Goal: Task Accomplishment & Management: Manage account settings

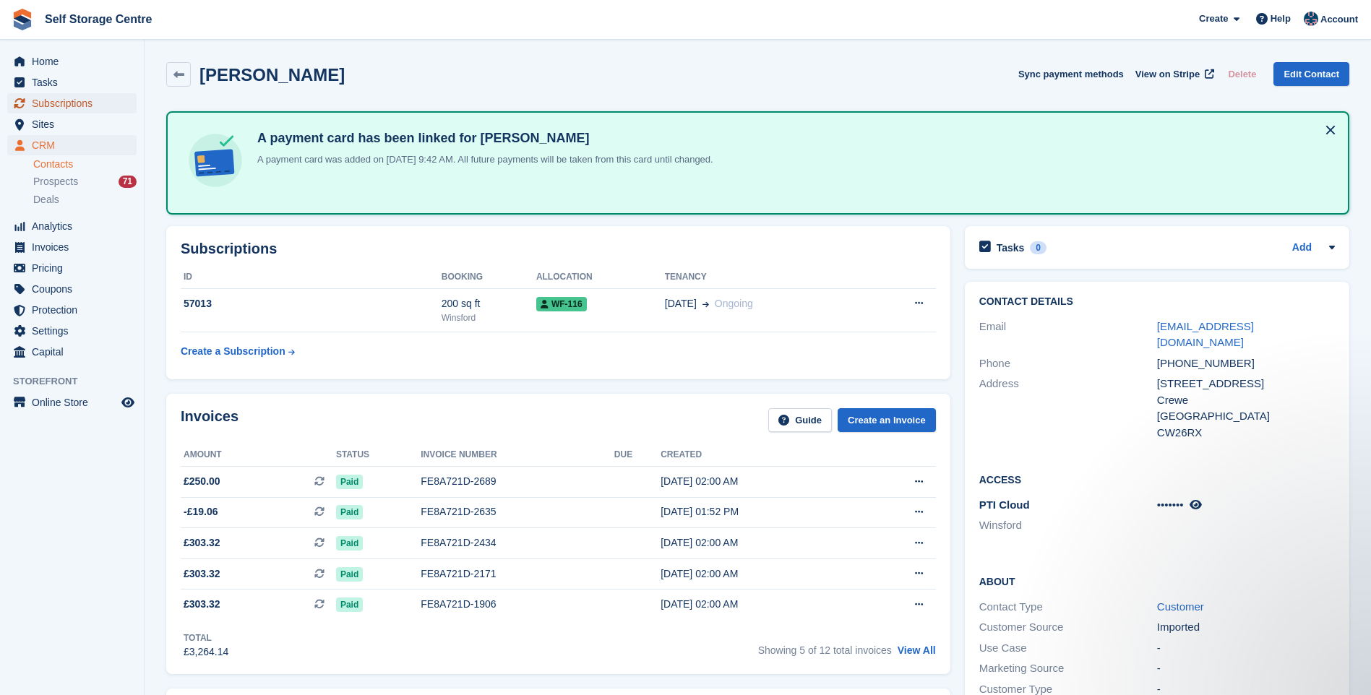
click at [78, 104] on span "Subscriptions" at bounding box center [75, 103] width 87 height 20
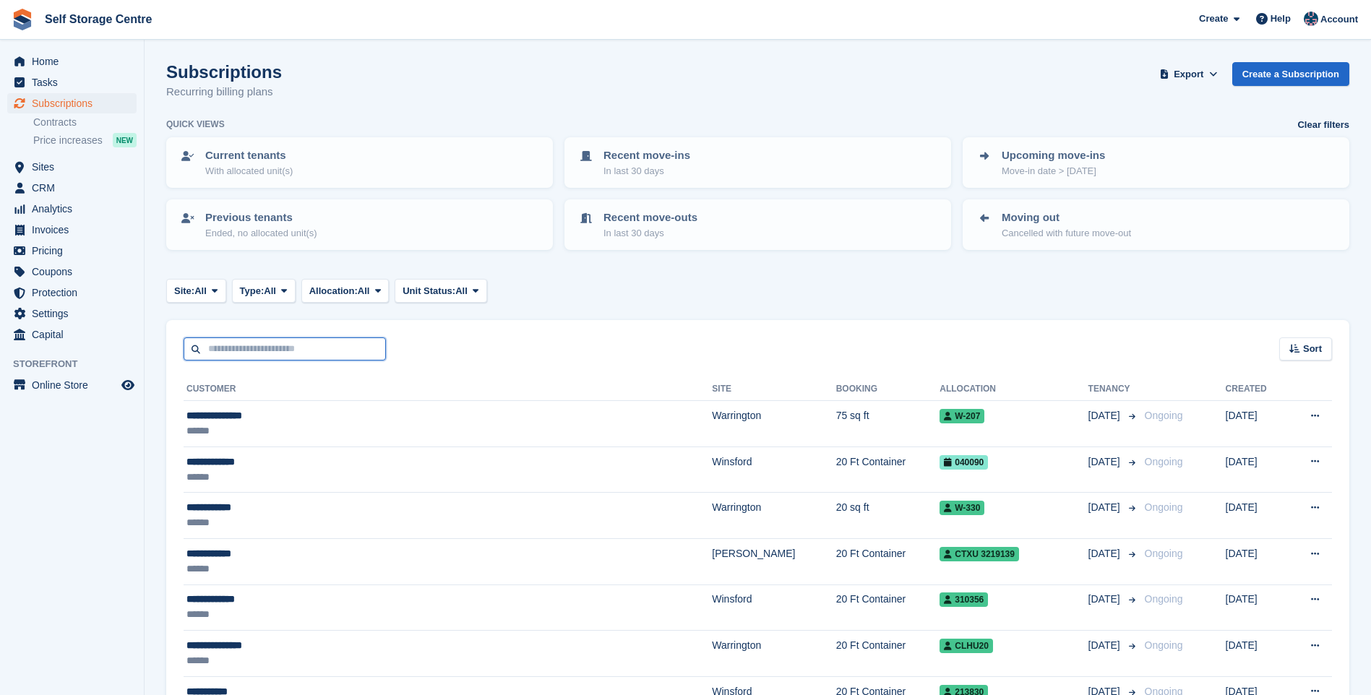
click at [285, 348] on input "text" at bounding box center [285, 349] width 202 height 24
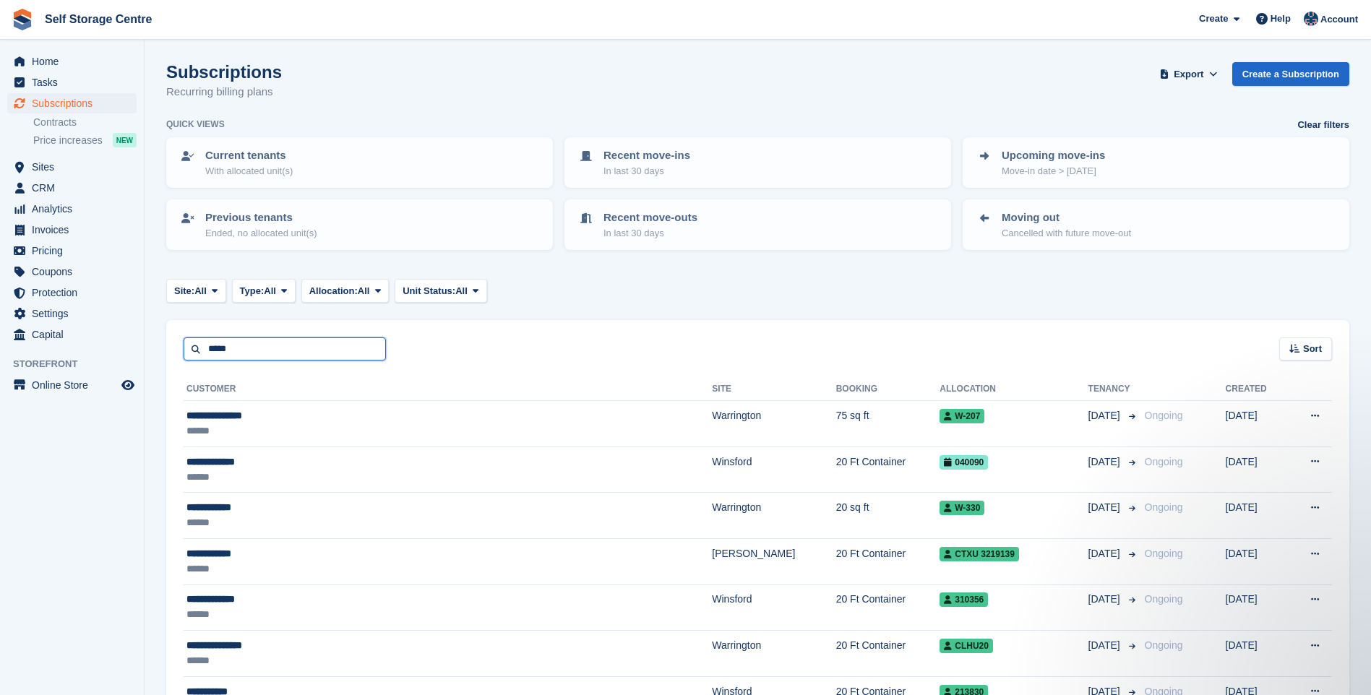
type input "*****"
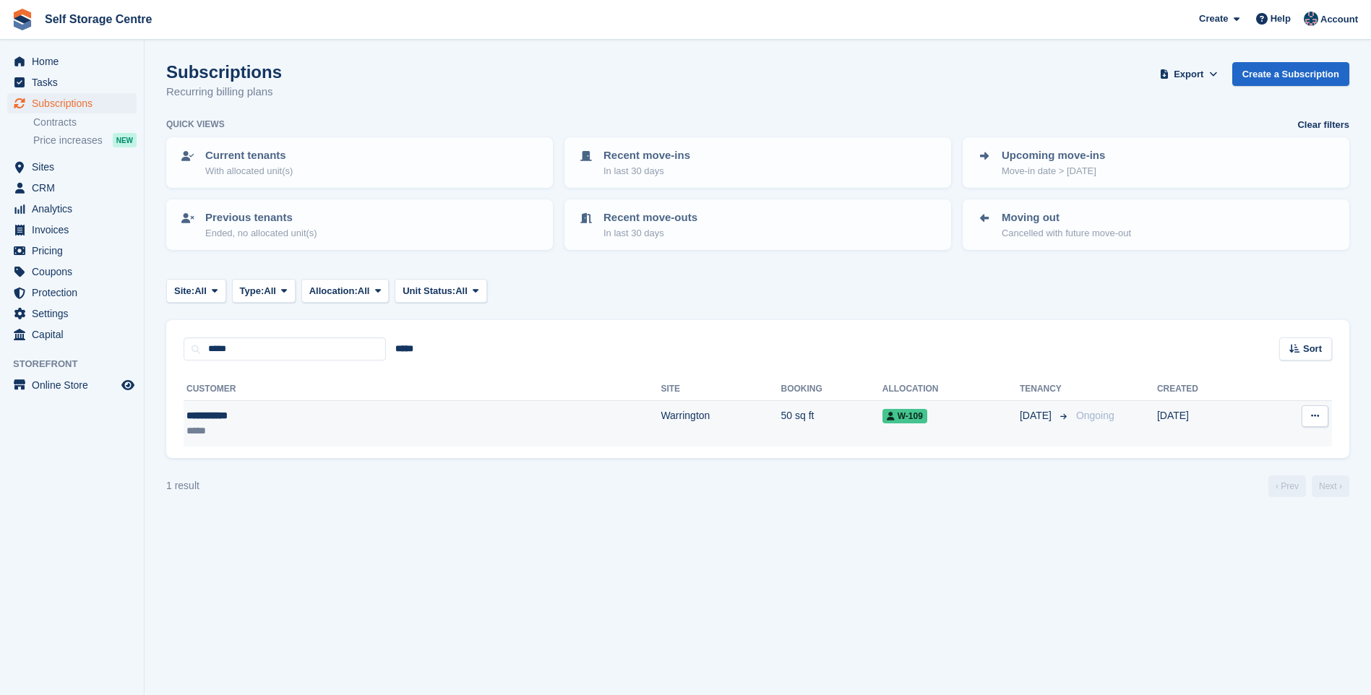
click at [266, 421] on div "**********" at bounding box center [282, 415] width 192 height 15
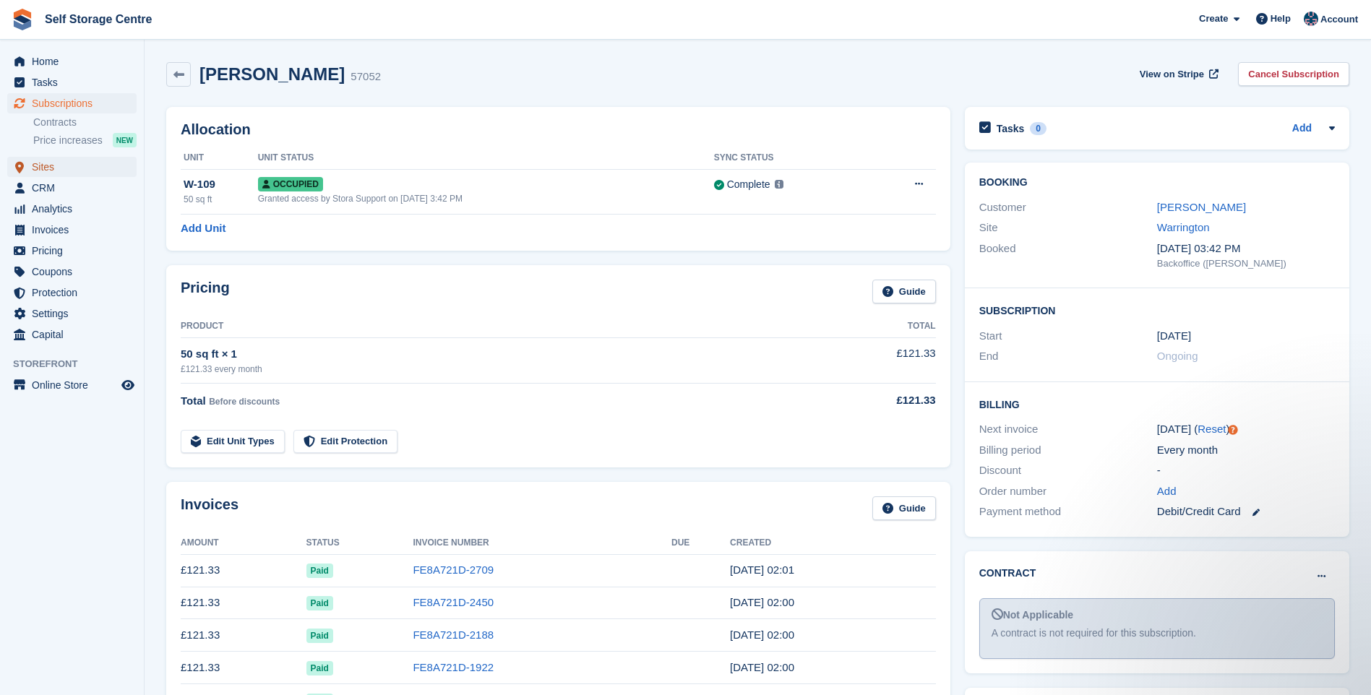
click at [53, 171] on span "Sites" at bounding box center [75, 167] width 87 height 20
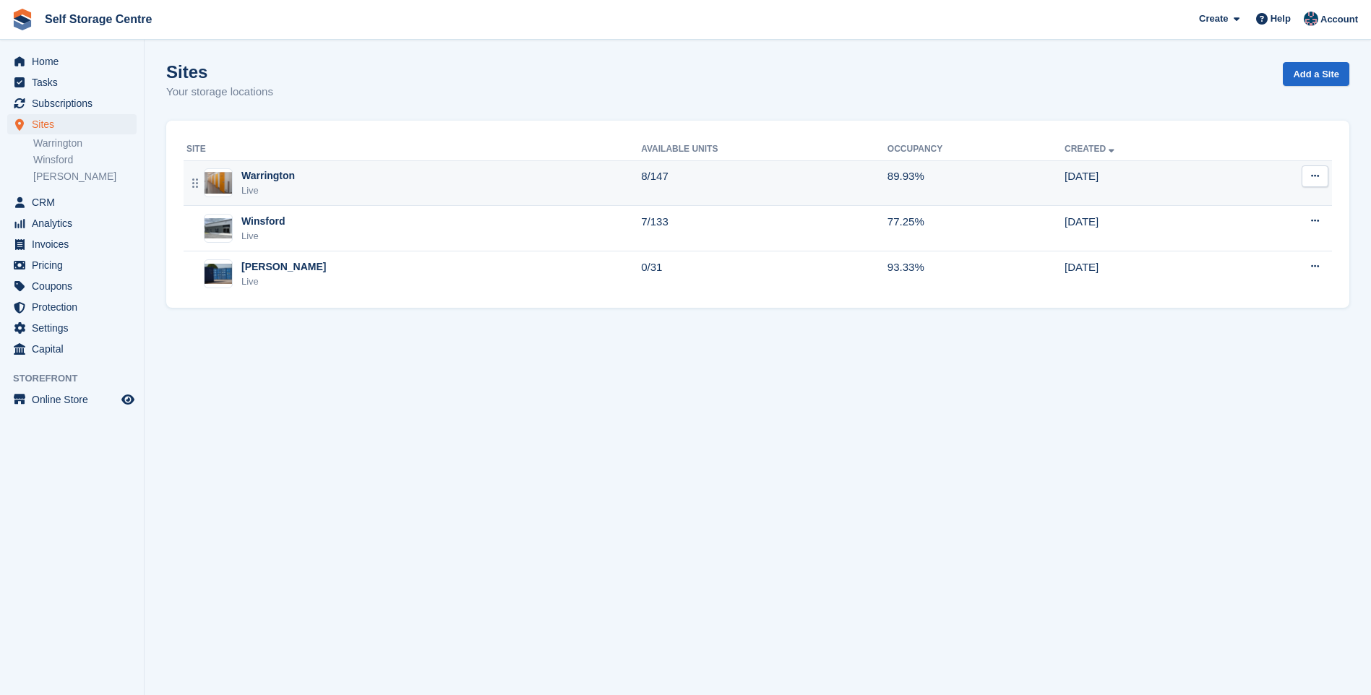
drag, startPoint x: 274, startPoint y: 184, endPoint x: 402, endPoint y: 193, distance: 129.0
click at [275, 184] on div "Warrington" at bounding box center [267, 175] width 53 height 15
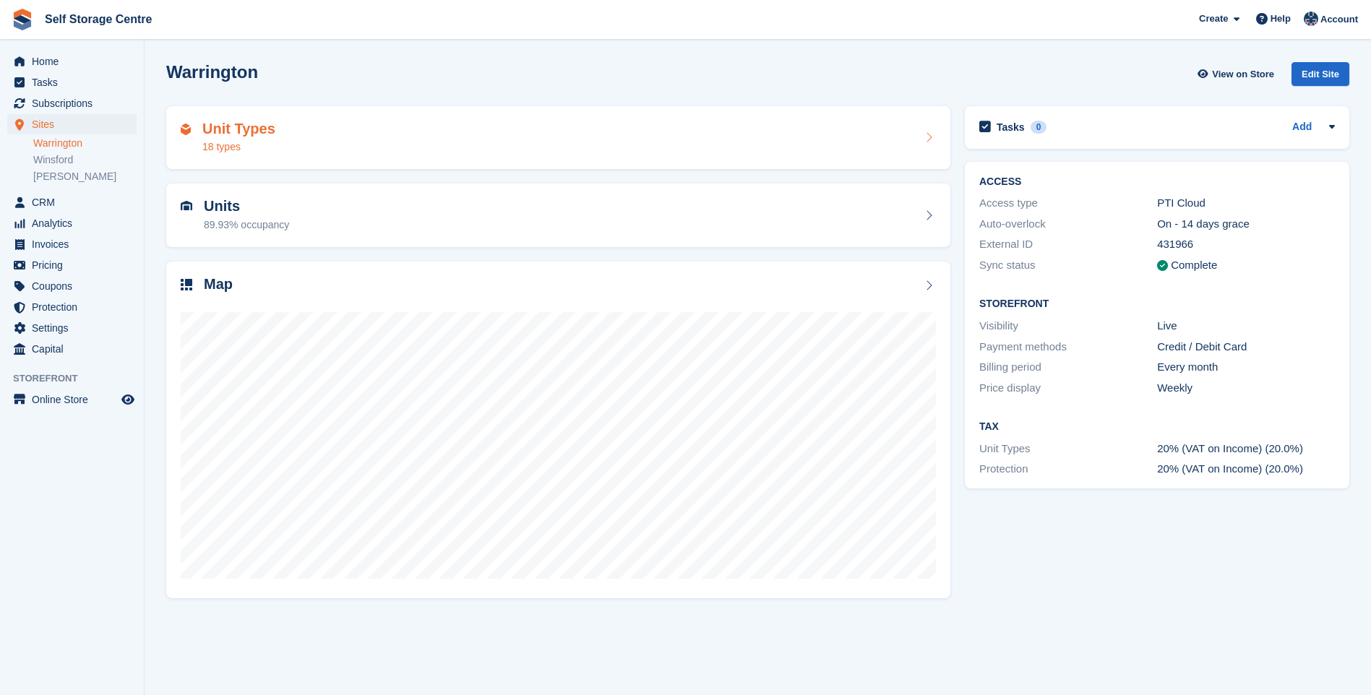
click at [319, 129] on div "Unit Types 18 types" at bounding box center [558, 138] width 755 height 35
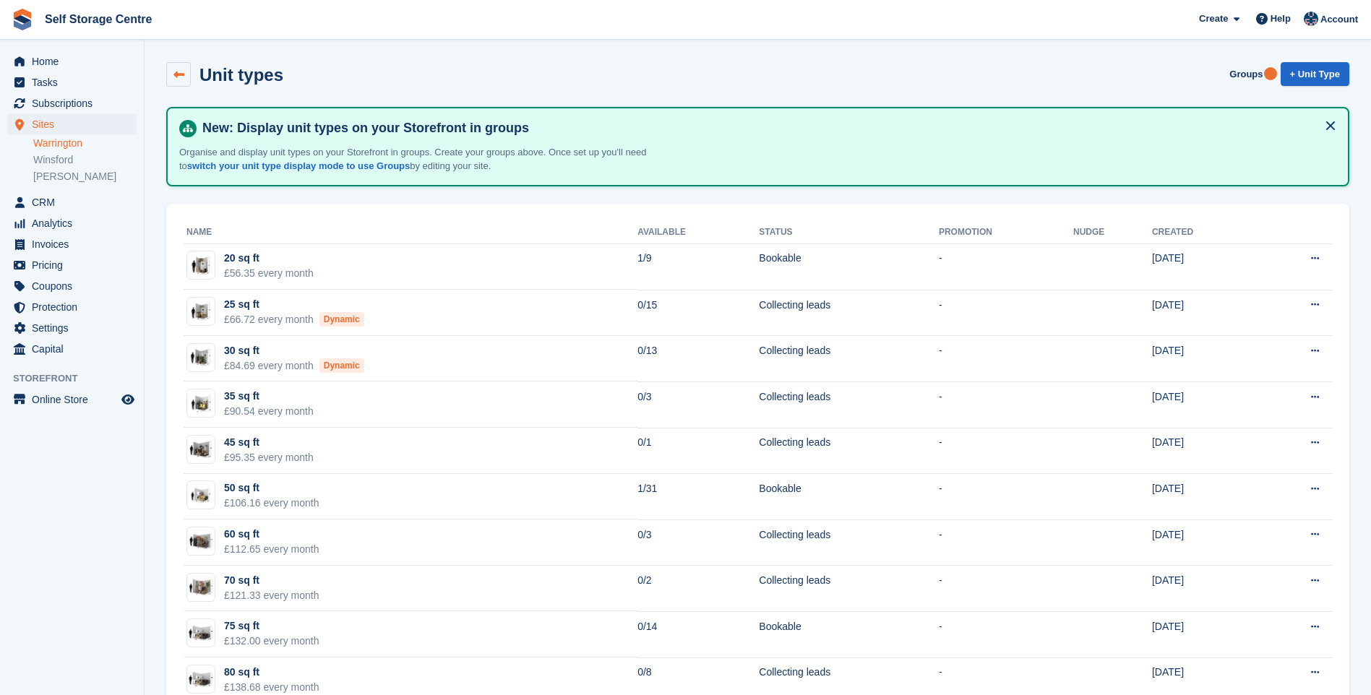
click at [178, 76] on icon at bounding box center [178, 74] width 11 height 11
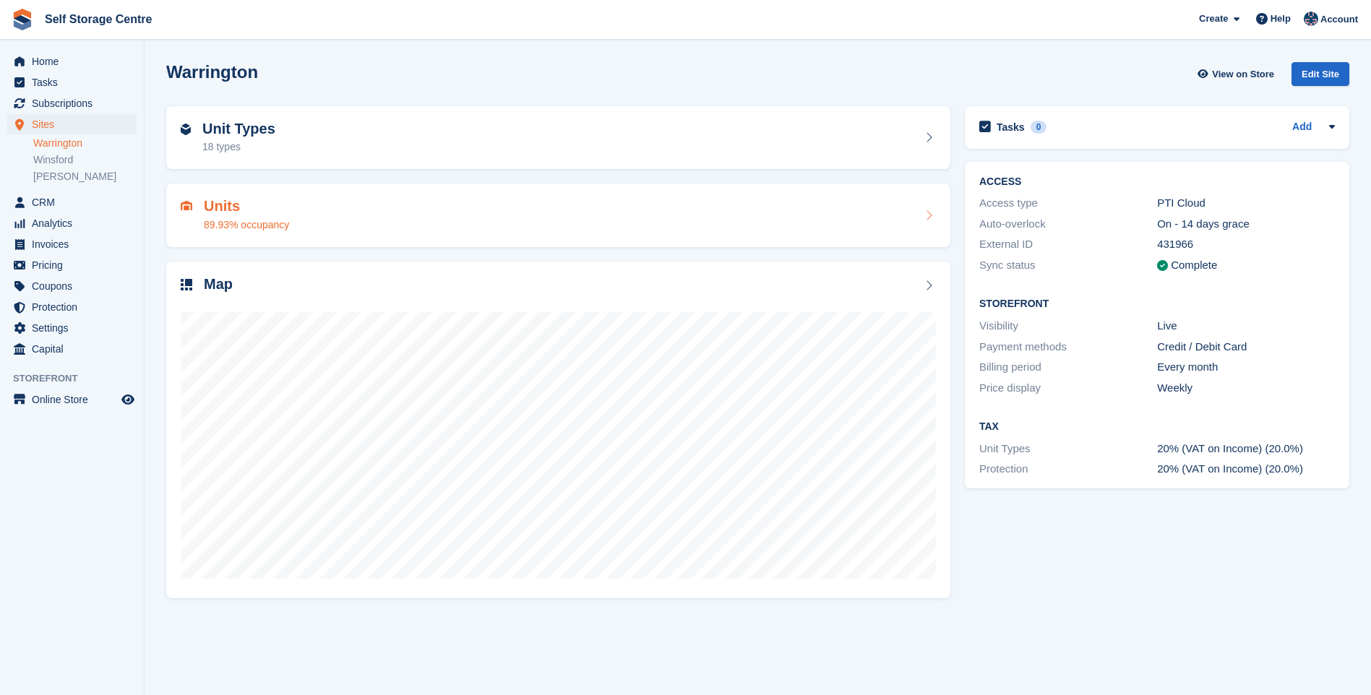
click at [346, 225] on div "Units 89.93% occupancy" at bounding box center [558, 215] width 755 height 35
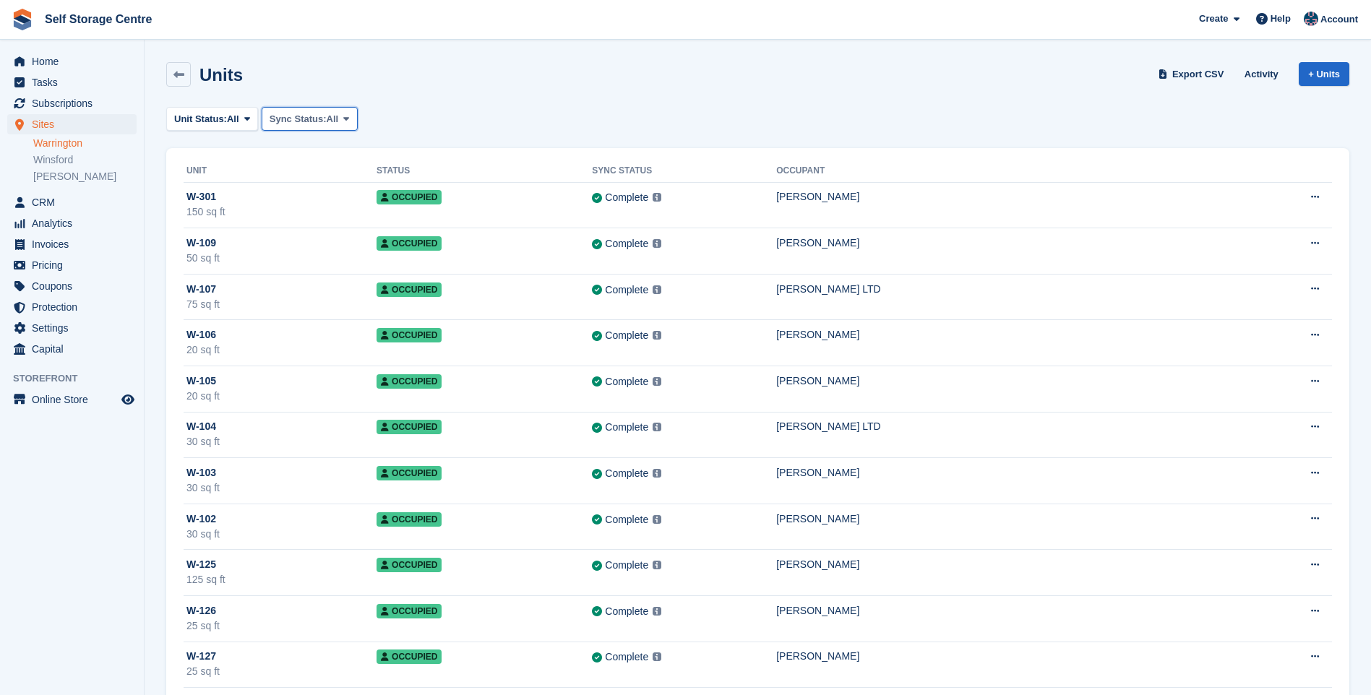
click at [317, 122] on span "Sync Status:" at bounding box center [298, 119] width 57 height 14
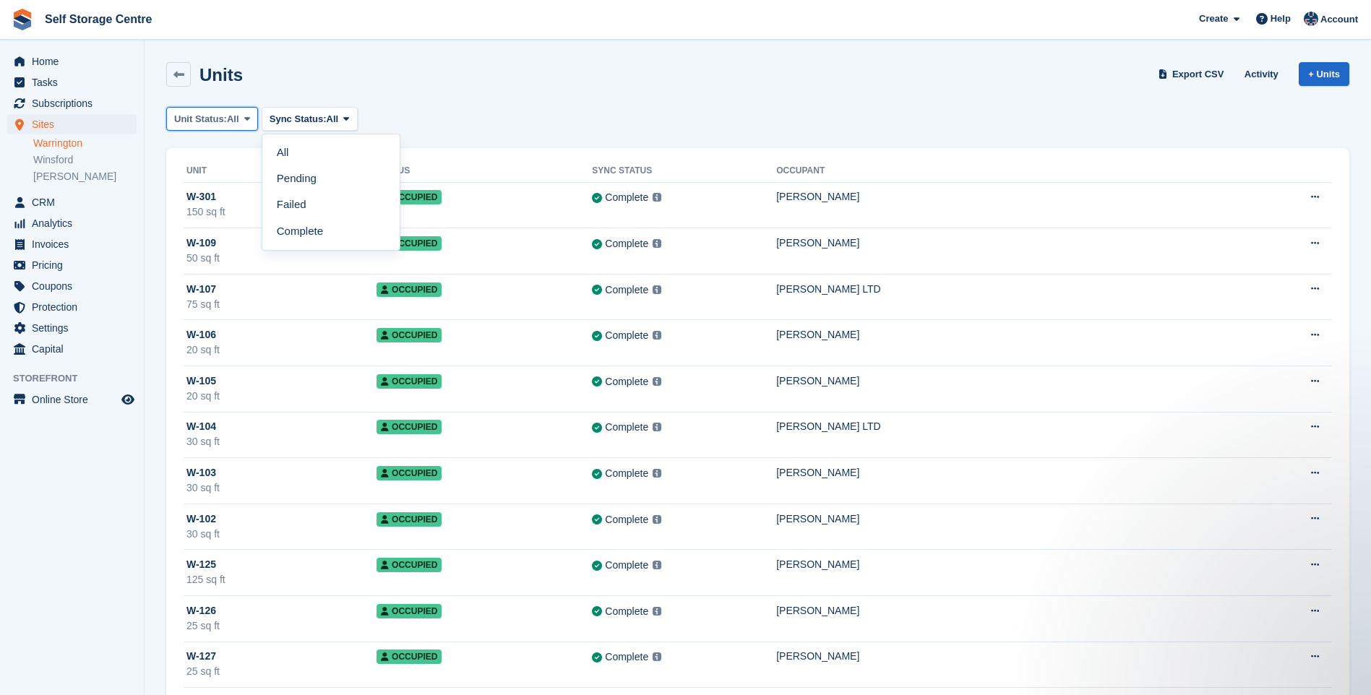
click at [239, 120] on span "All" at bounding box center [233, 119] width 12 height 14
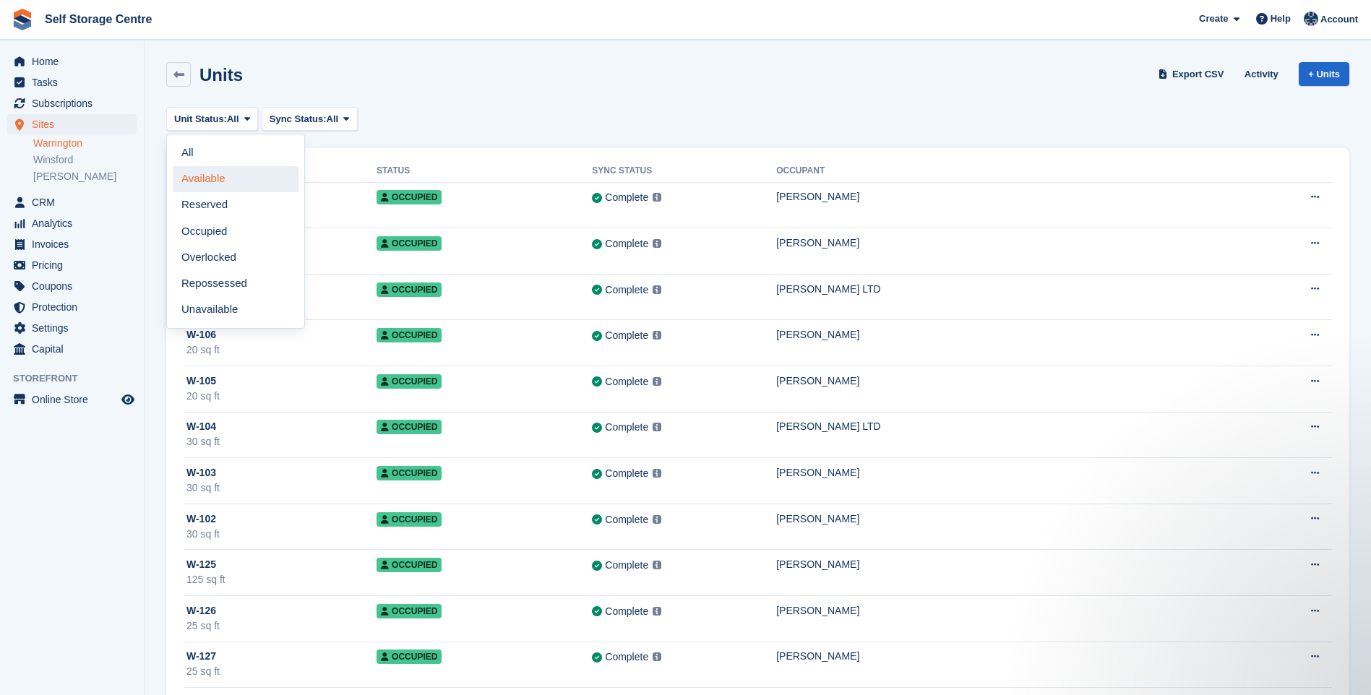
click at [215, 178] on link "Available" at bounding box center [236, 179] width 126 height 26
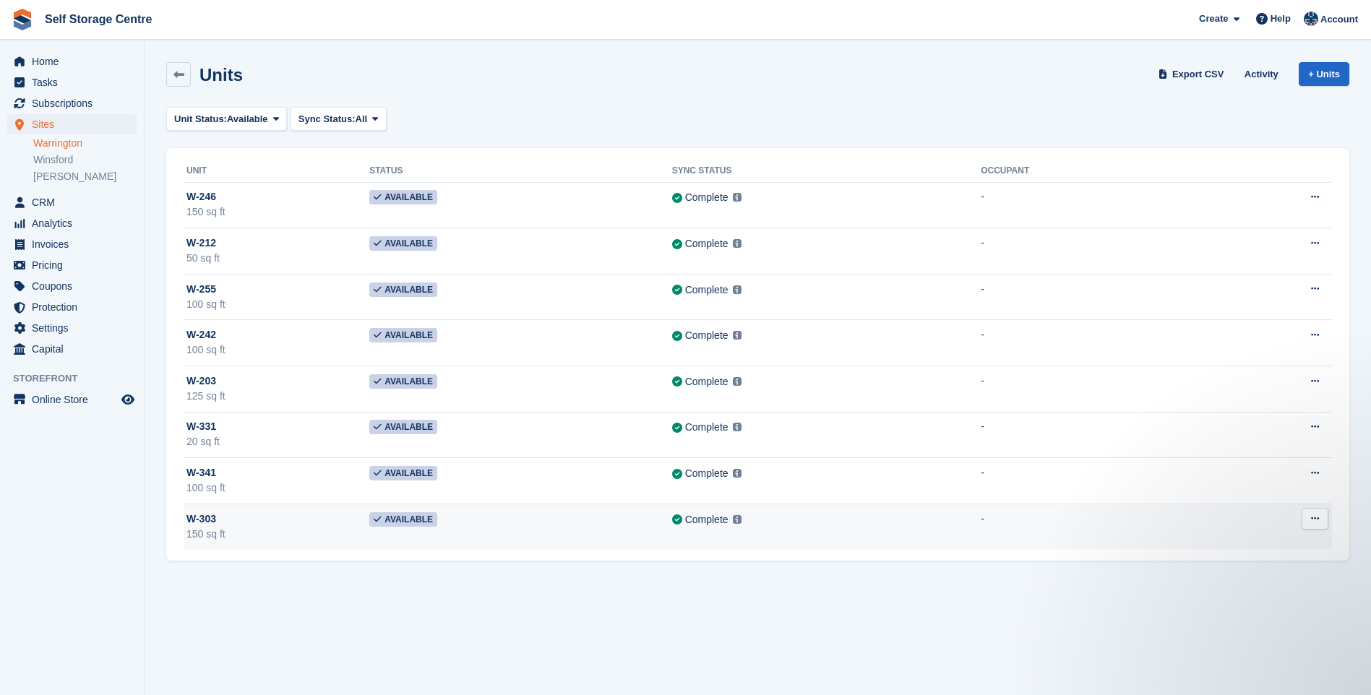
click at [278, 531] on div "150 sq ft" at bounding box center [277, 534] width 183 height 15
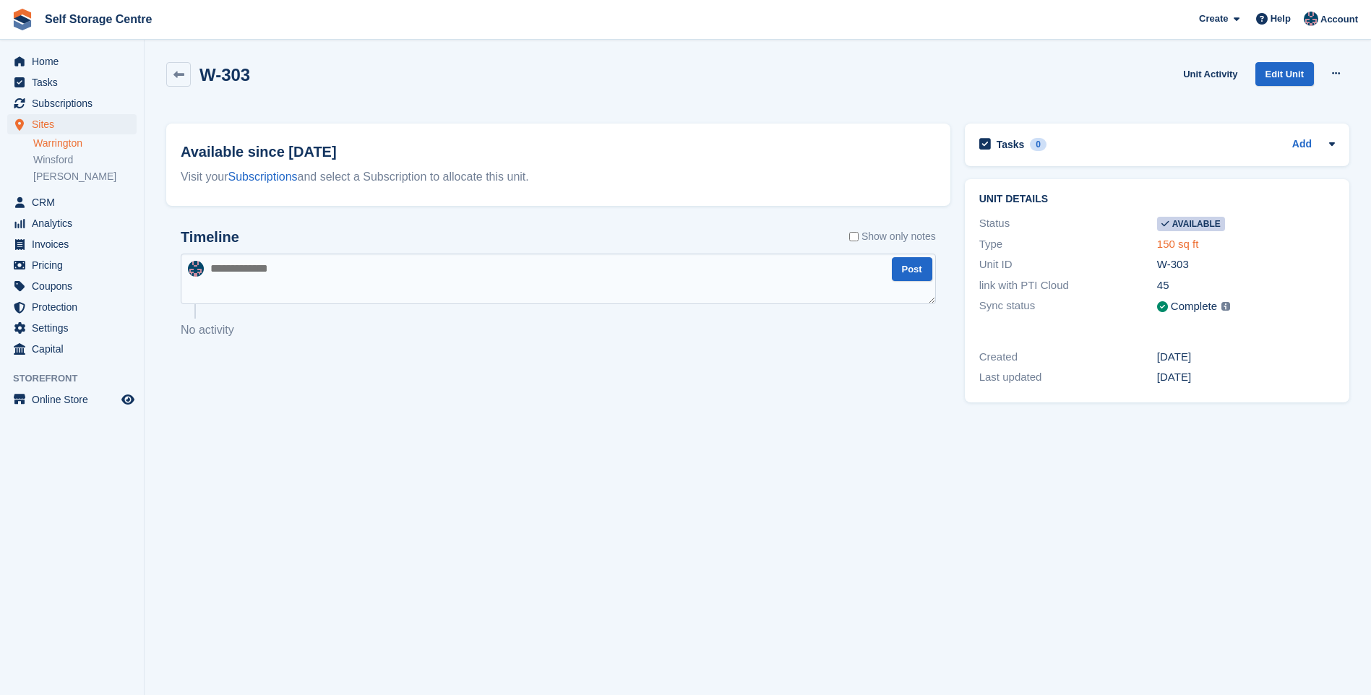
click at [1187, 241] on link "150 sq ft" at bounding box center [1178, 244] width 42 height 12
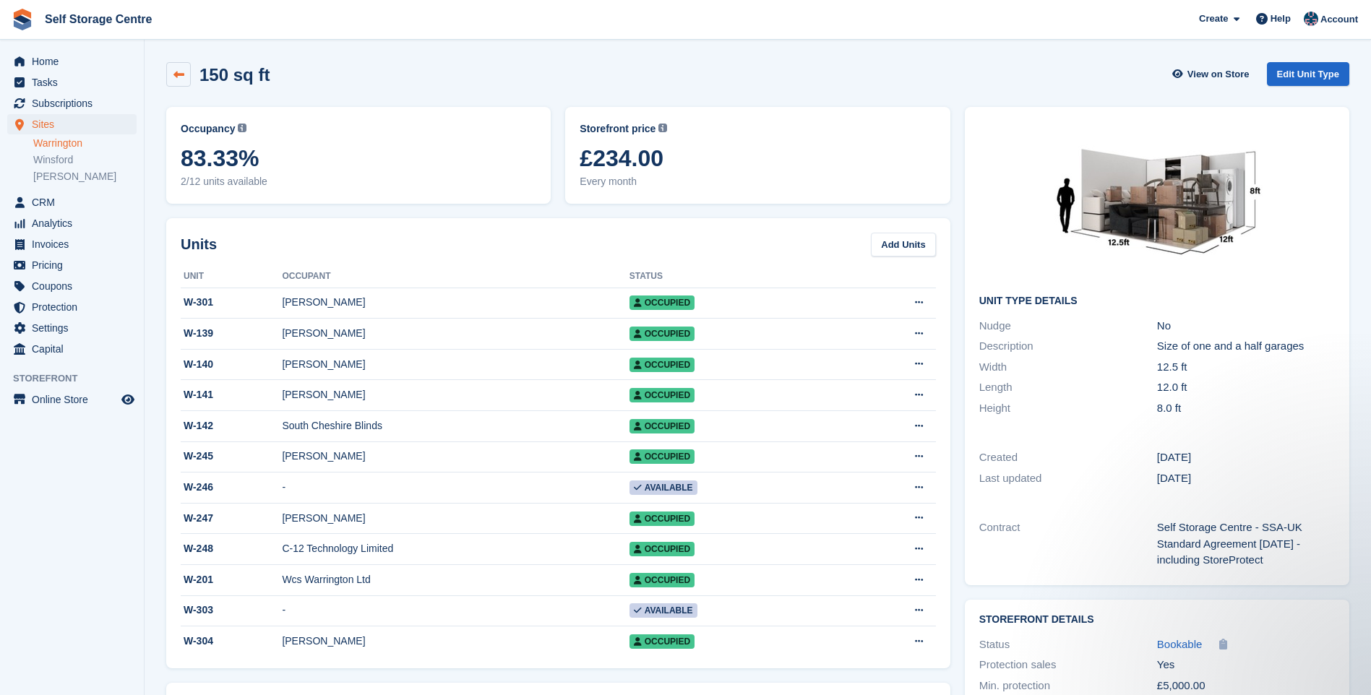
click at [169, 70] on link at bounding box center [178, 74] width 25 height 25
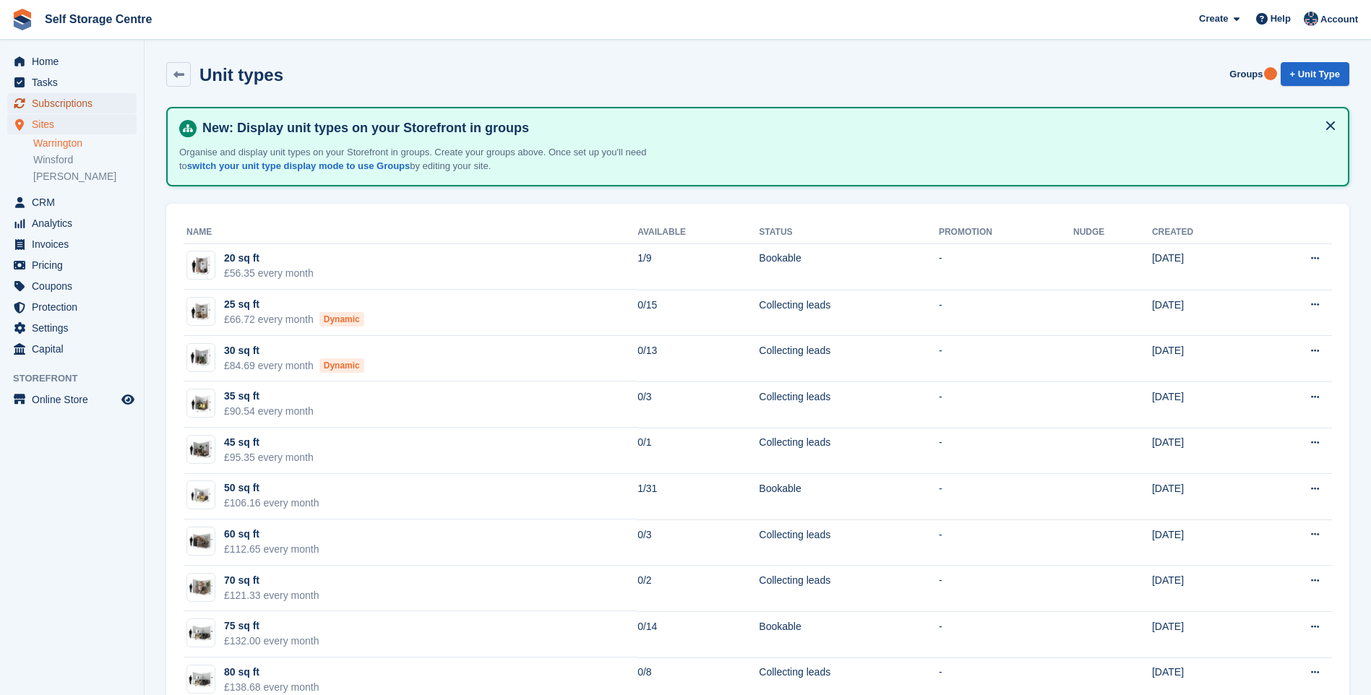
click at [67, 98] on span "Subscriptions" at bounding box center [75, 103] width 87 height 20
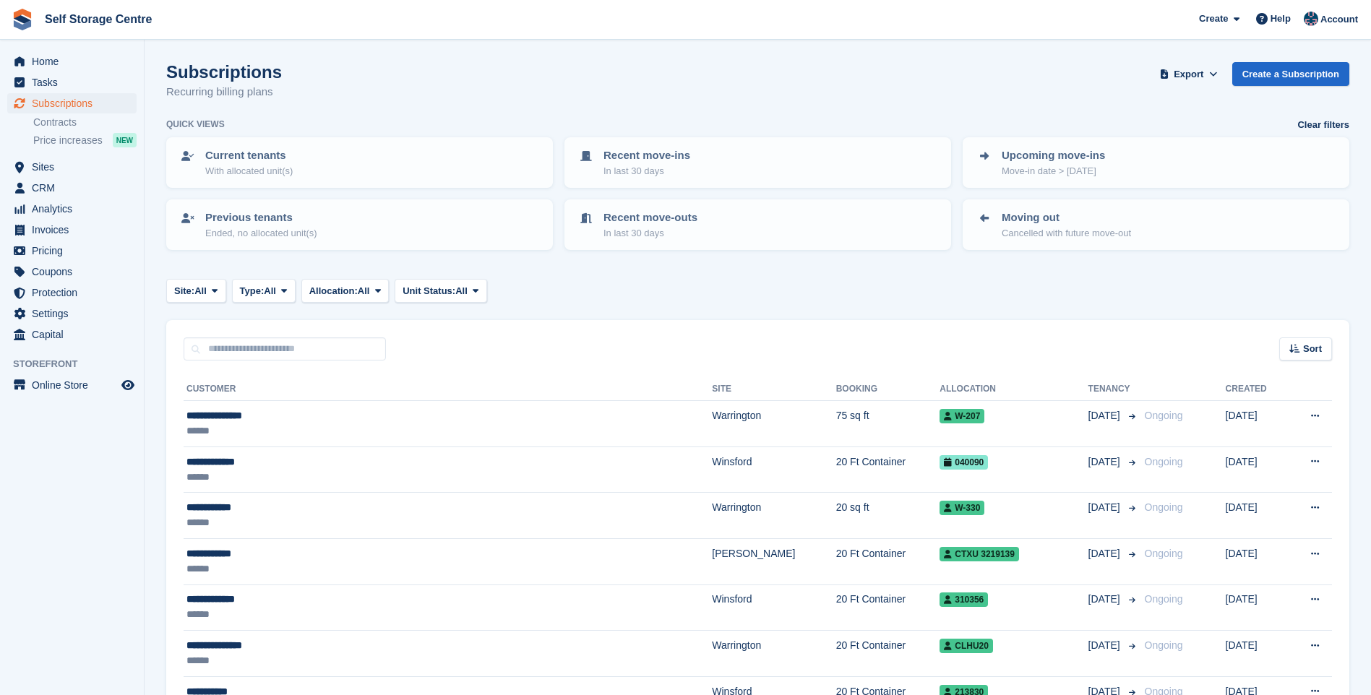
click at [286, 334] on div "Sort Sort by Customer name Date created Move in date Move out date Created (old…" at bounding box center [757, 340] width 1183 height 41
click at [285, 344] on input "text" at bounding box center [285, 349] width 202 height 24
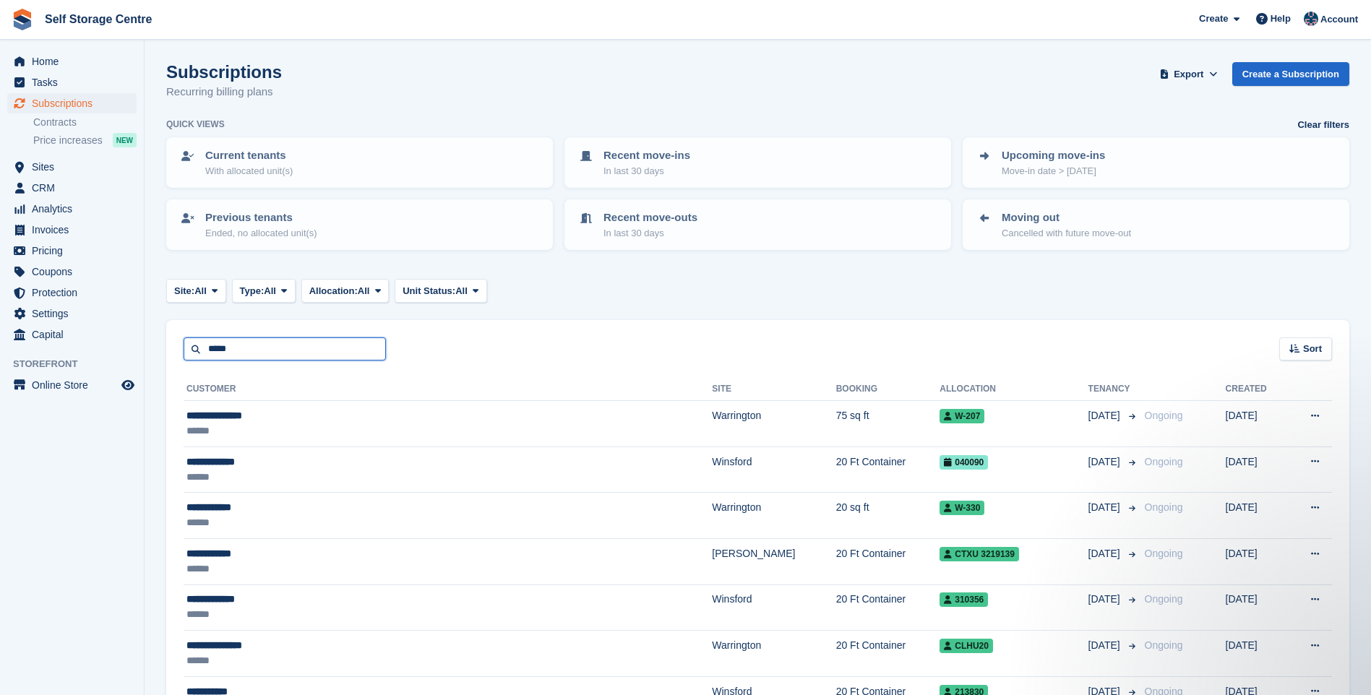
type input "*****"
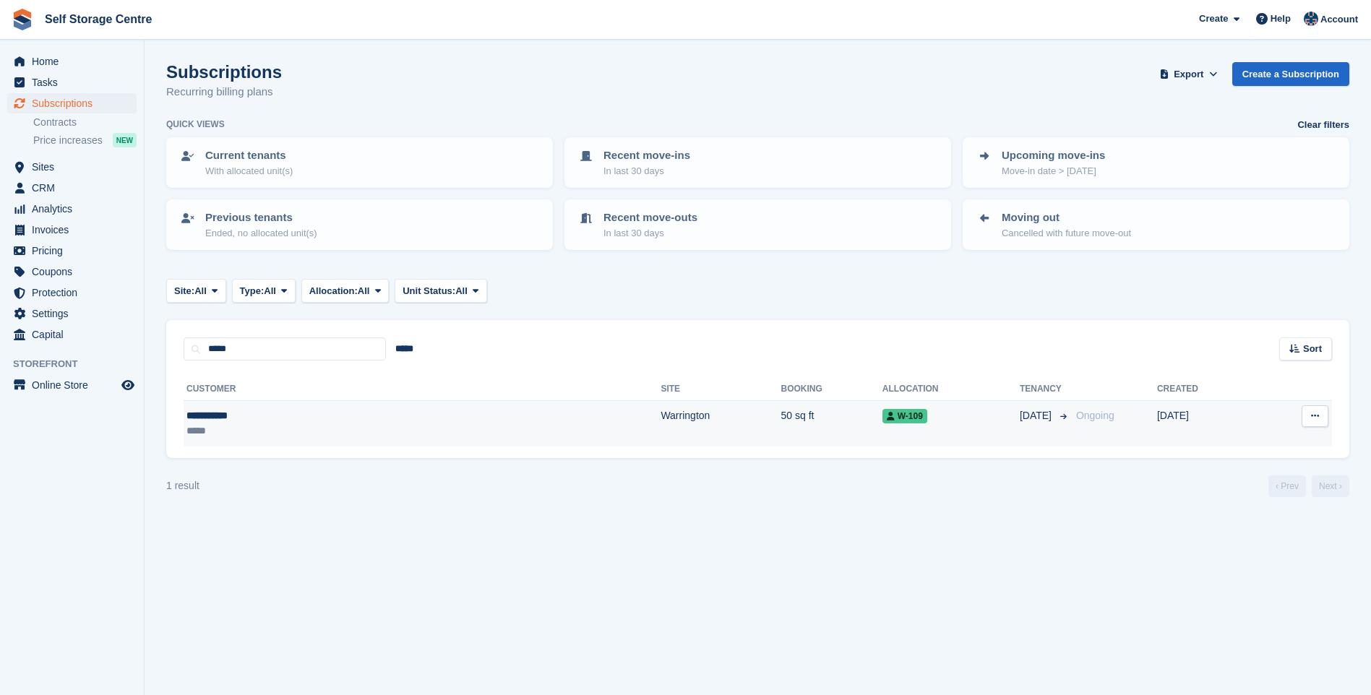
click at [270, 410] on div "**********" at bounding box center [282, 415] width 192 height 15
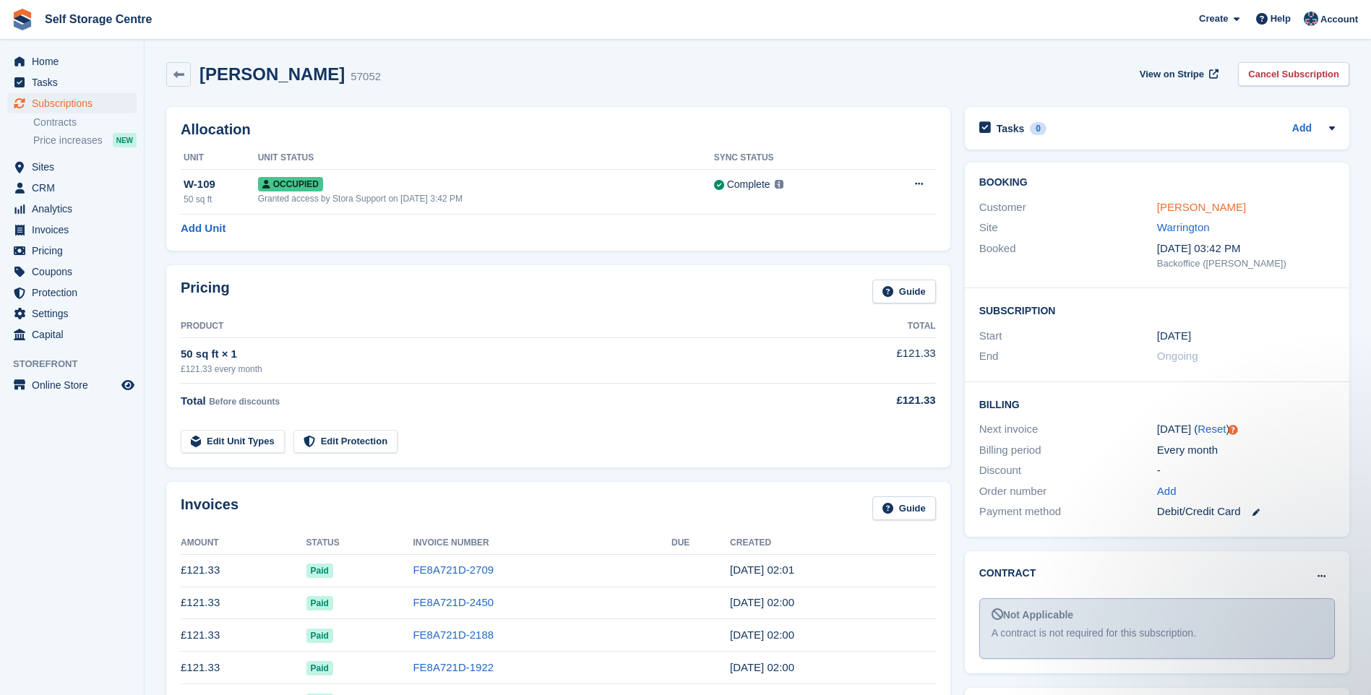
click at [1200, 206] on link "[PERSON_NAME]" at bounding box center [1201, 207] width 89 height 12
